Goal: Transaction & Acquisition: Purchase product/service

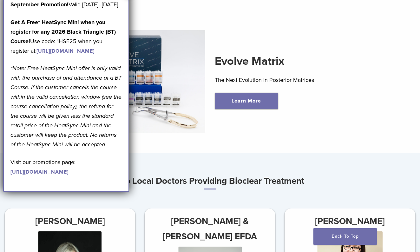
scroll to position [185, 0]
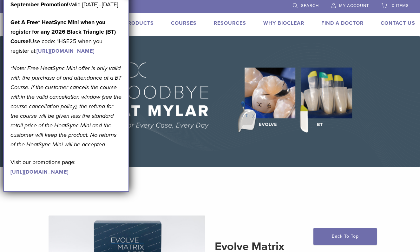
scroll to position [0, 0]
click at [163, 183] on section "Evolve Matrix The Next Evolution in Posterior Matrices Learn More" at bounding box center [209, 256] width 429 height 163
click at [145, 25] on link "Products" at bounding box center [138, 23] width 29 height 6
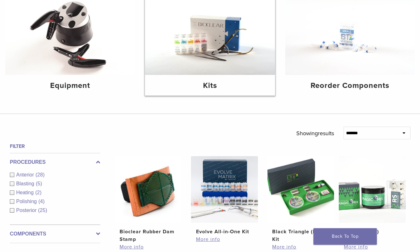
scroll to position [126, 0]
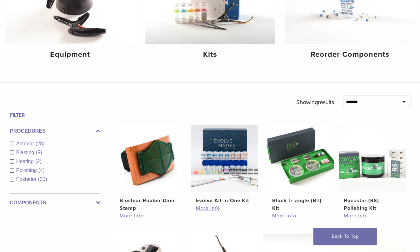
click at [14, 144] on div "Anterior (28)" at bounding box center [55, 144] width 90 height 8
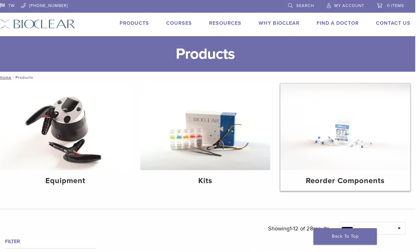
scroll to position [0, 5]
click at [387, 167] on img at bounding box center [345, 126] width 130 height 87
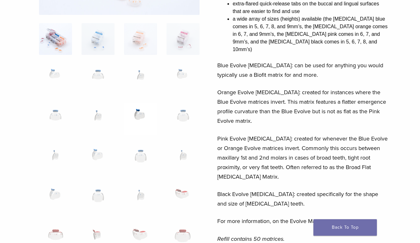
scroll to position [28, 0]
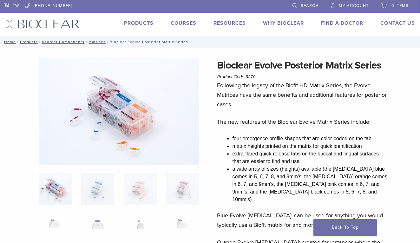
scroll to position [0, 0]
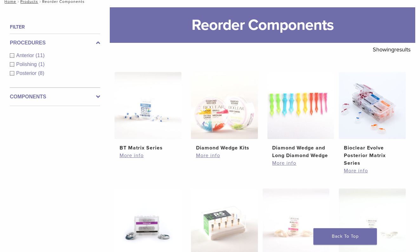
scroll to position [75, 0]
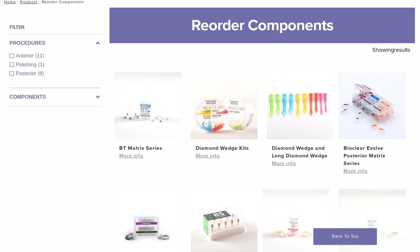
click at [10, 56] on div "Anterior (11)" at bounding box center [55, 56] width 90 height 8
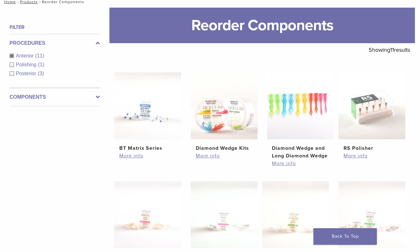
scroll to position [85, 0]
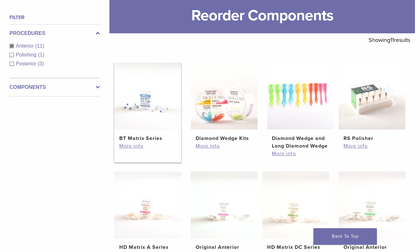
click at [151, 142] on h2 "BT Matrix Series" at bounding box center [147, 138] width 57 height 8
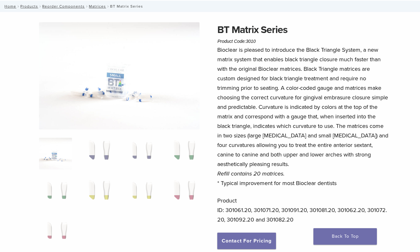
scroll to position [74, 0]
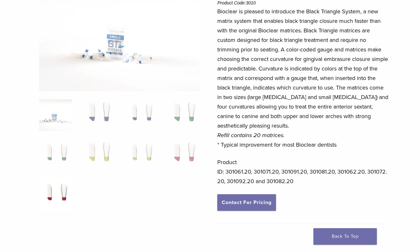
click at [56, 189] on img at bounding box center [55, 195] width 33 height 32
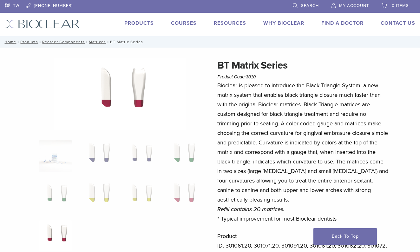
scroll to position [0, 0]
click at [139, 98] on img at bounding box center [120, 95] width 132 height 74
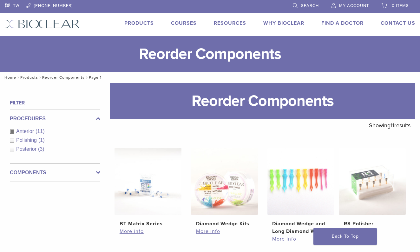
scroll to position [85, 0]
